Goal: Information Seeking & Learning: Learn about a topic

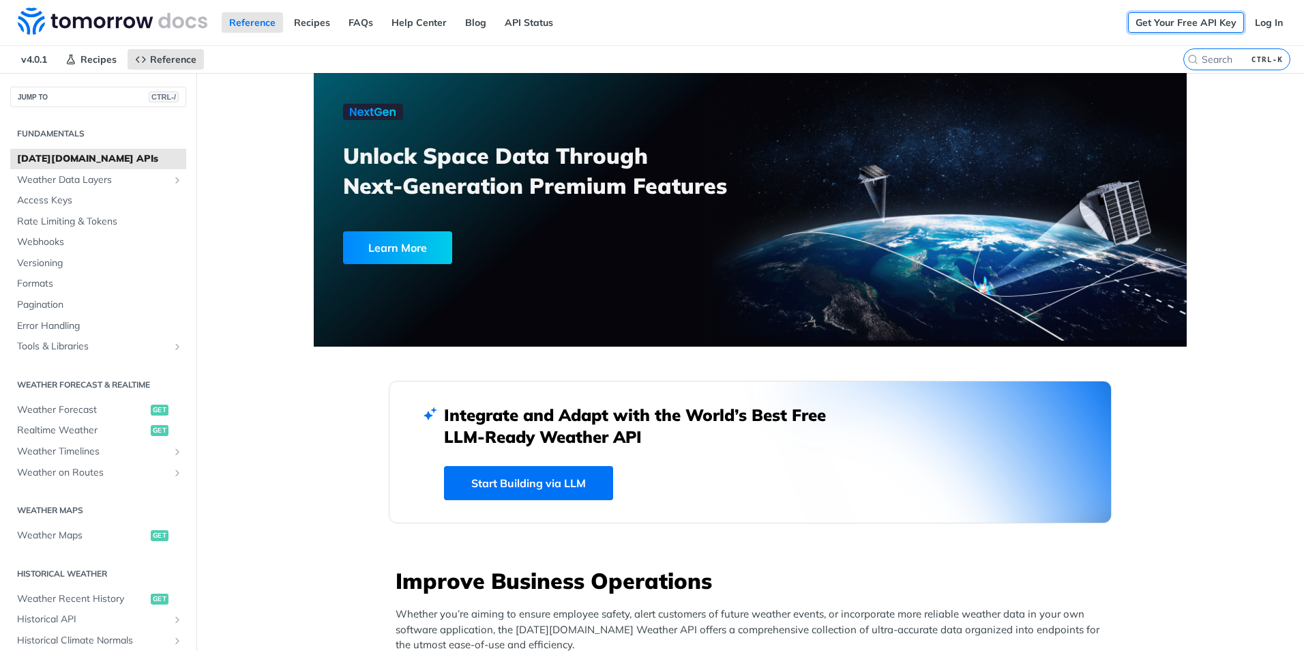
click at [1175, 26] on link "Get Your Free API Key" at bounding box center [1186, 22] width 116 height 20
click at [535, 25] on link "API Status" at bounding box center [528, 22] width 63 height 20
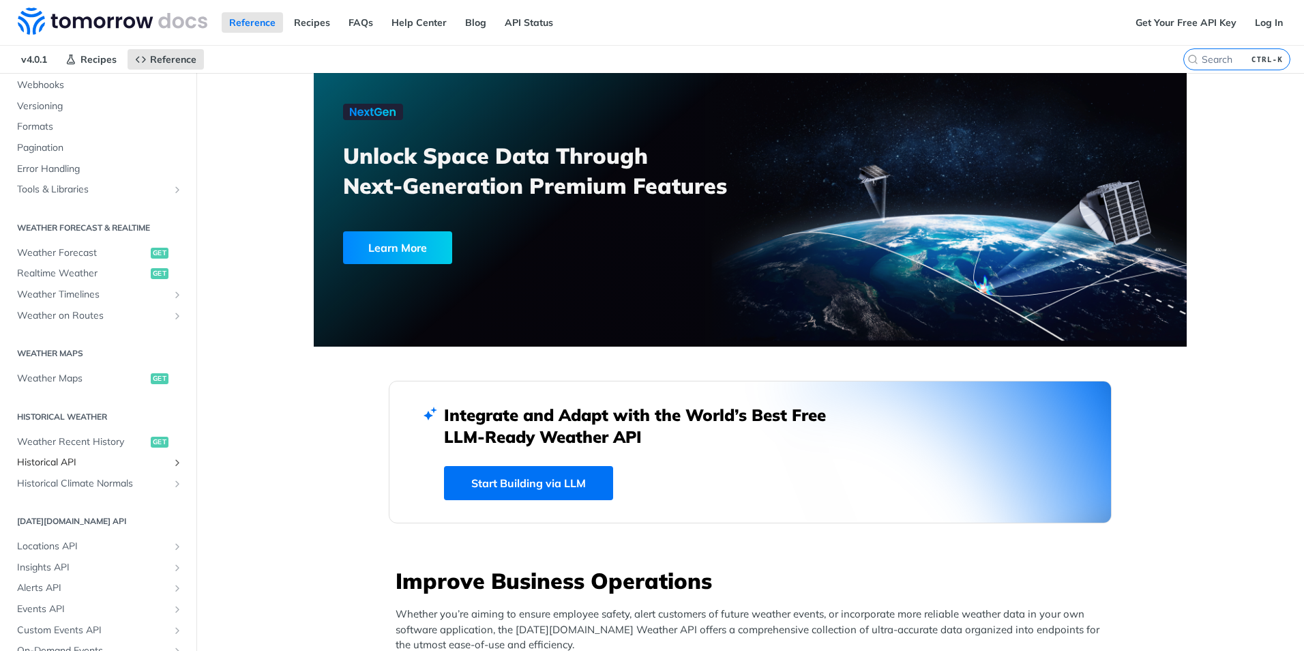
scroll to position [256, 0]
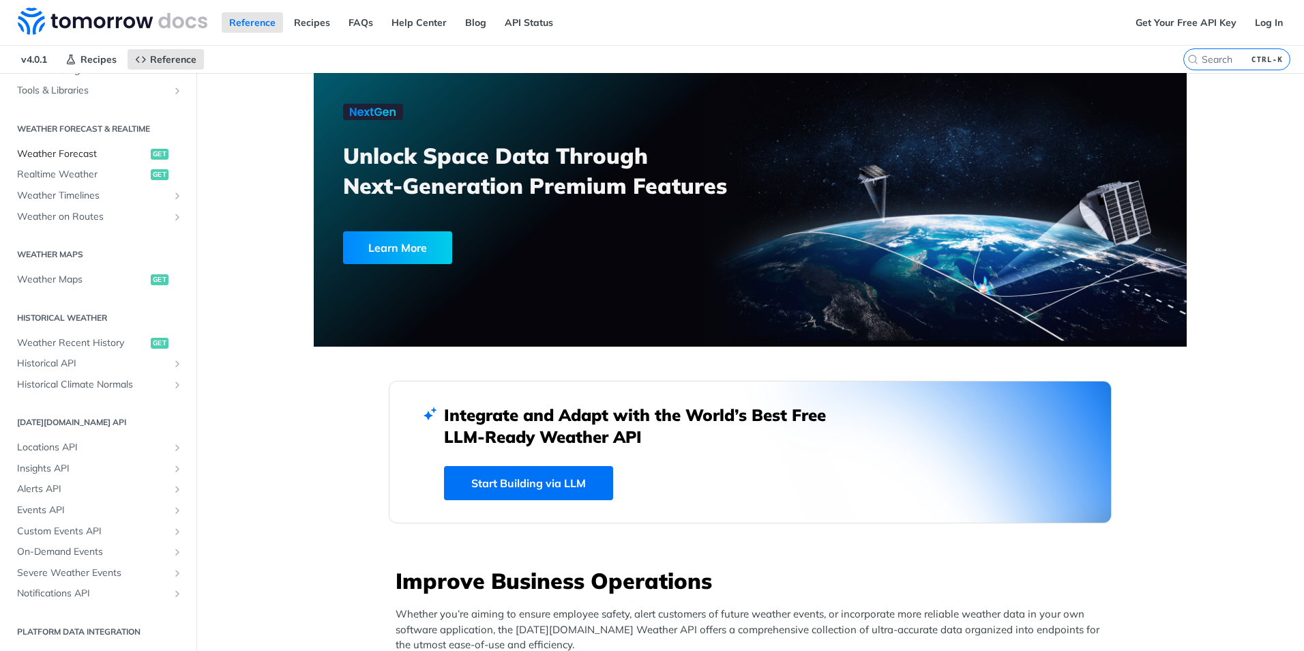
click at [93, 155] on span "Weather Forecast" at bounding box center [82, 154] width 130 height 14
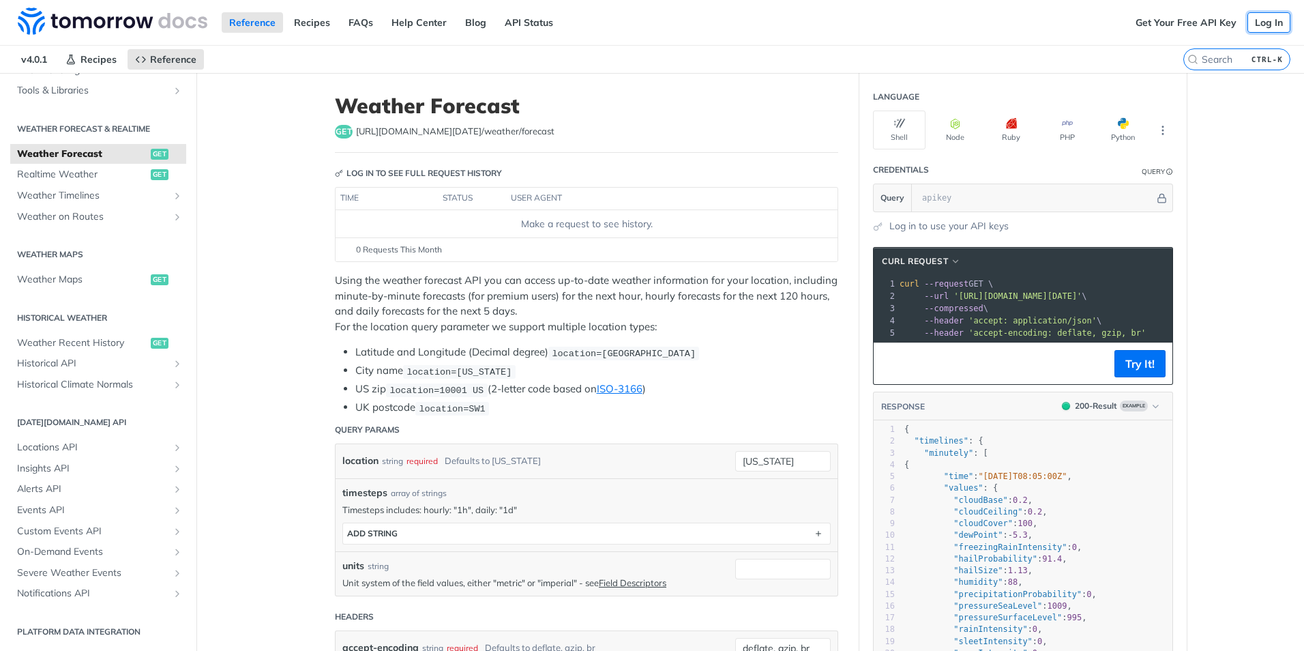
click at [1272, 23] on link "Log In" at bounding box center [1269, 22] width 43 height 20
